Goal: Check status: Check status

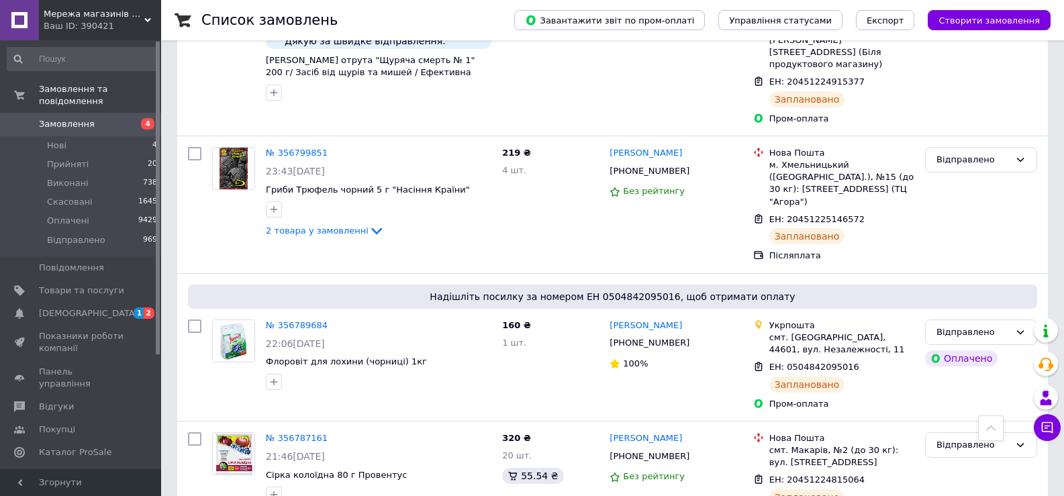
scroll to position [2269, 0]
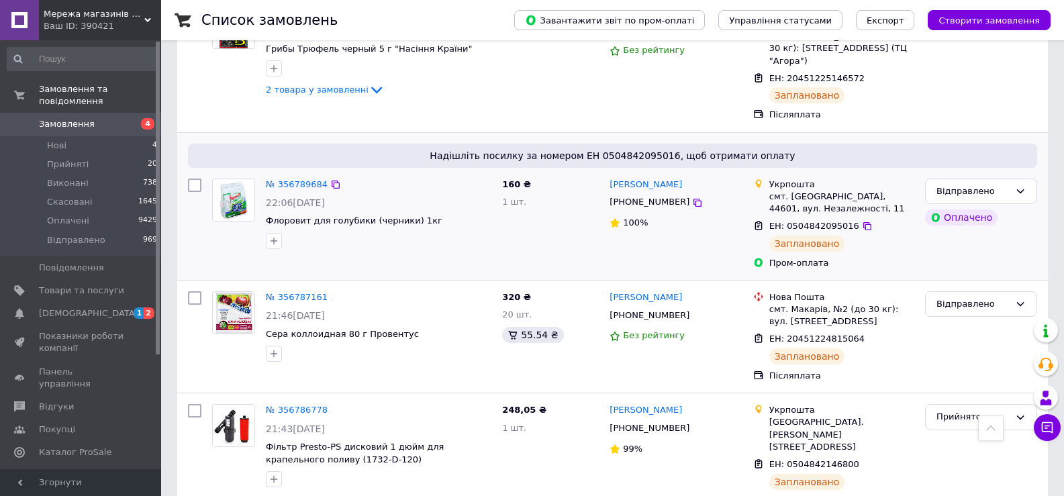
scroll to position [2416, 0]
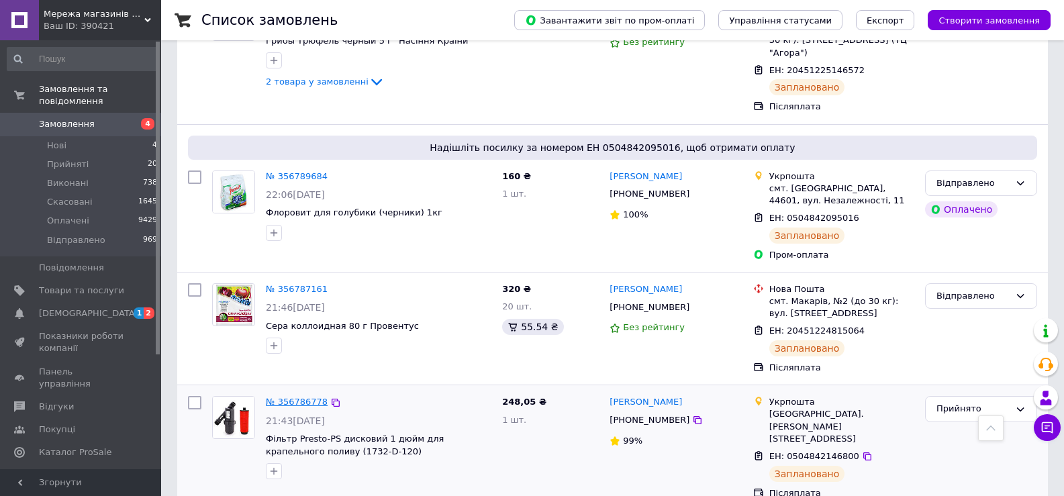
click at [276, 397] on link "№ 356786778" at bounding box center [297, 402] width 62 height 10
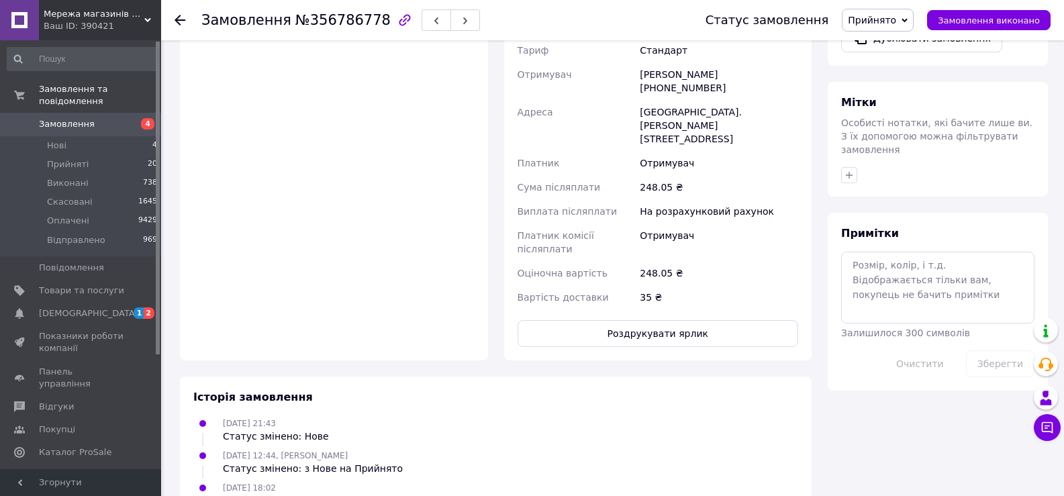
scroll to position [537, 0]
click at [669, 319] on button "Роздрукувати ярлик" at bounding box center [657, 332] width 281 height 27
